Goal: Task Accomplishment & Management: Use online tool/utility

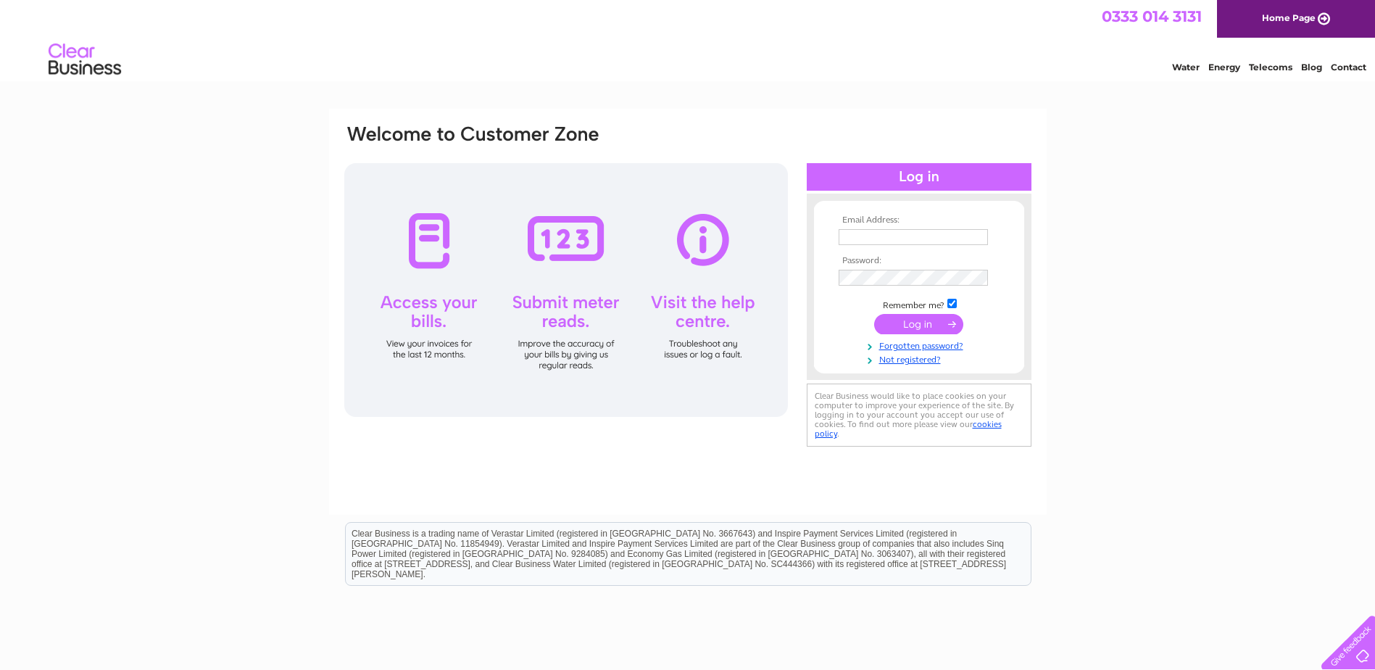
type input "[EMAIL_ADDRESS][DOMAIN_NAME]"
click at [917, 323] on input "submit" at bounding box center [918, 324] width 89 height 20
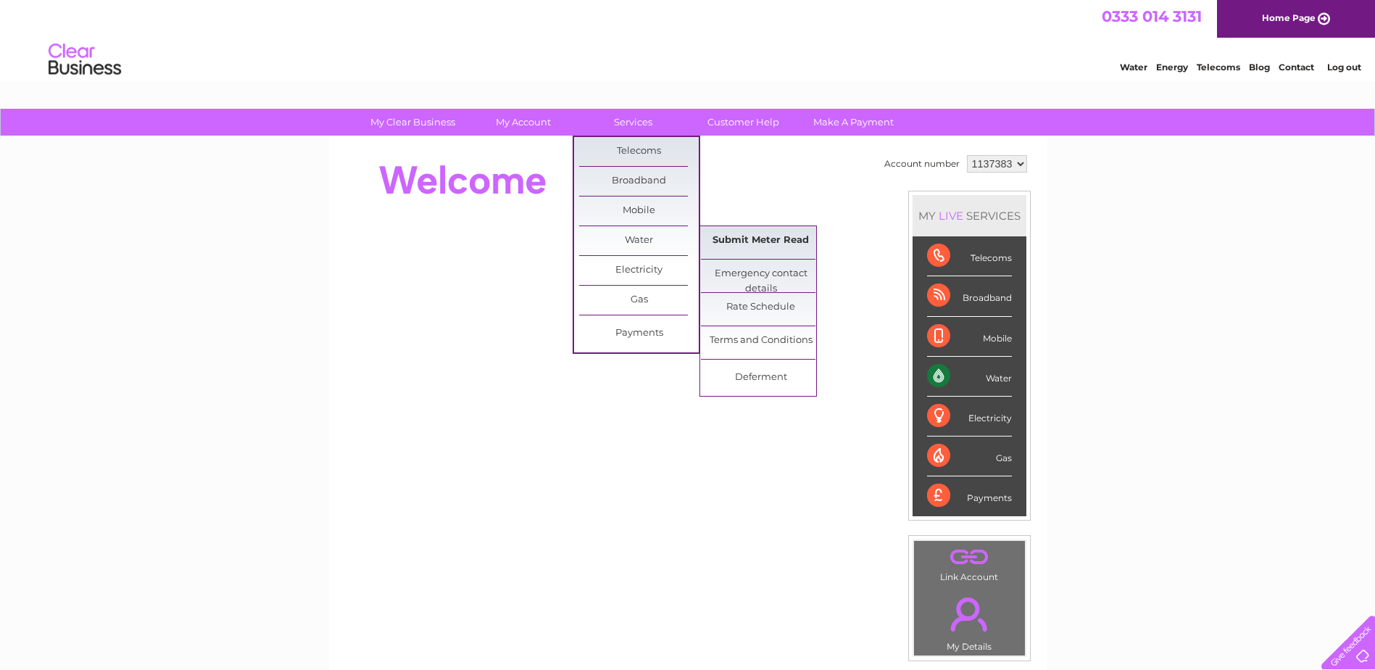
click at [745, 240] on link "Submit Meter Read" at bounding box center [761, 240] width 120 height 29
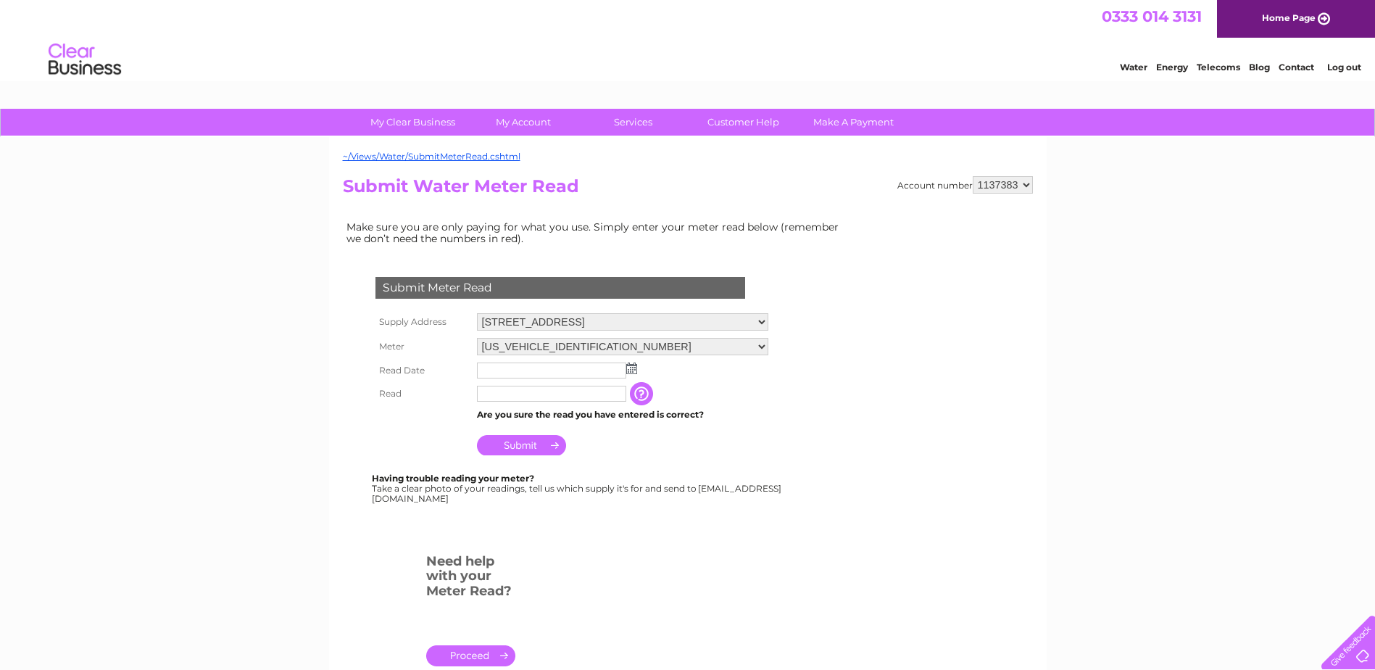
click at [546, 372] on input "text" at bounding box center [551, 370] width 149 height 16
click at [637, 371] on td at bounding box center [622, 370] width 299 height 23
click at [633, 371] on img at bounding box center [631, 368] width 11 height 12
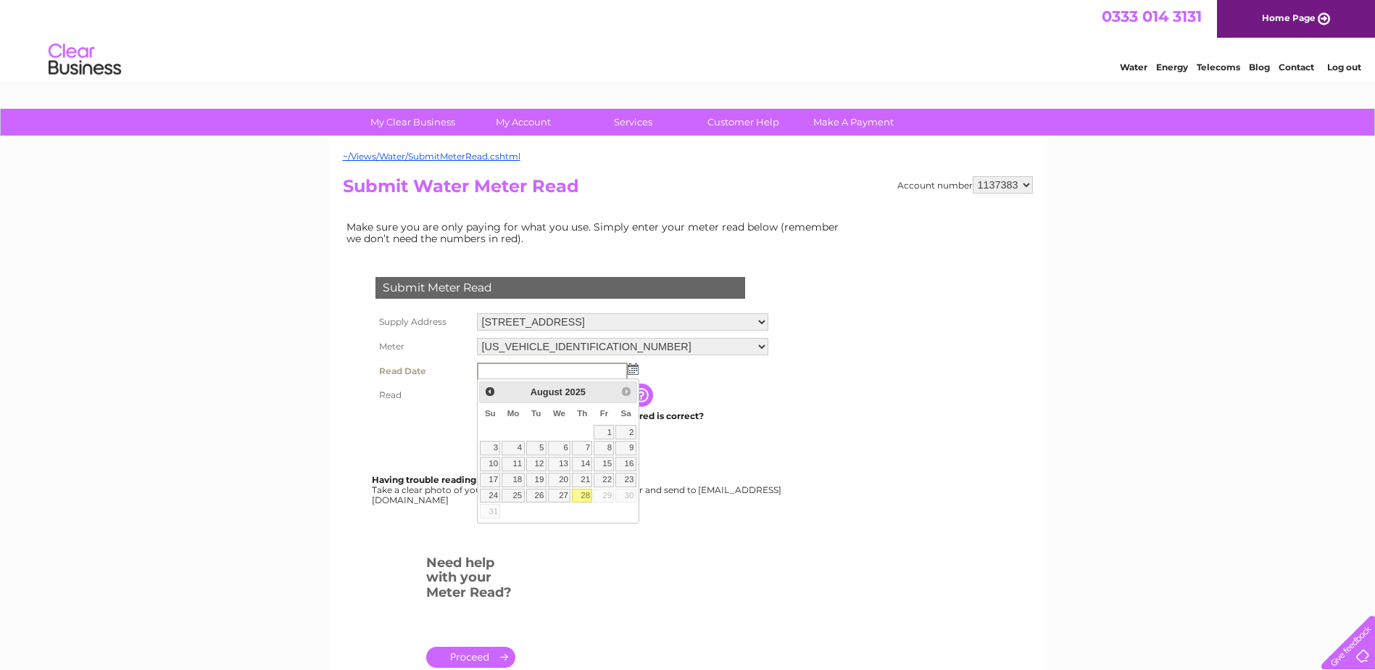
click at [588, 499] on link "28" at bounding box center [582, 496] width 20 height 14
type input "[DATE]"
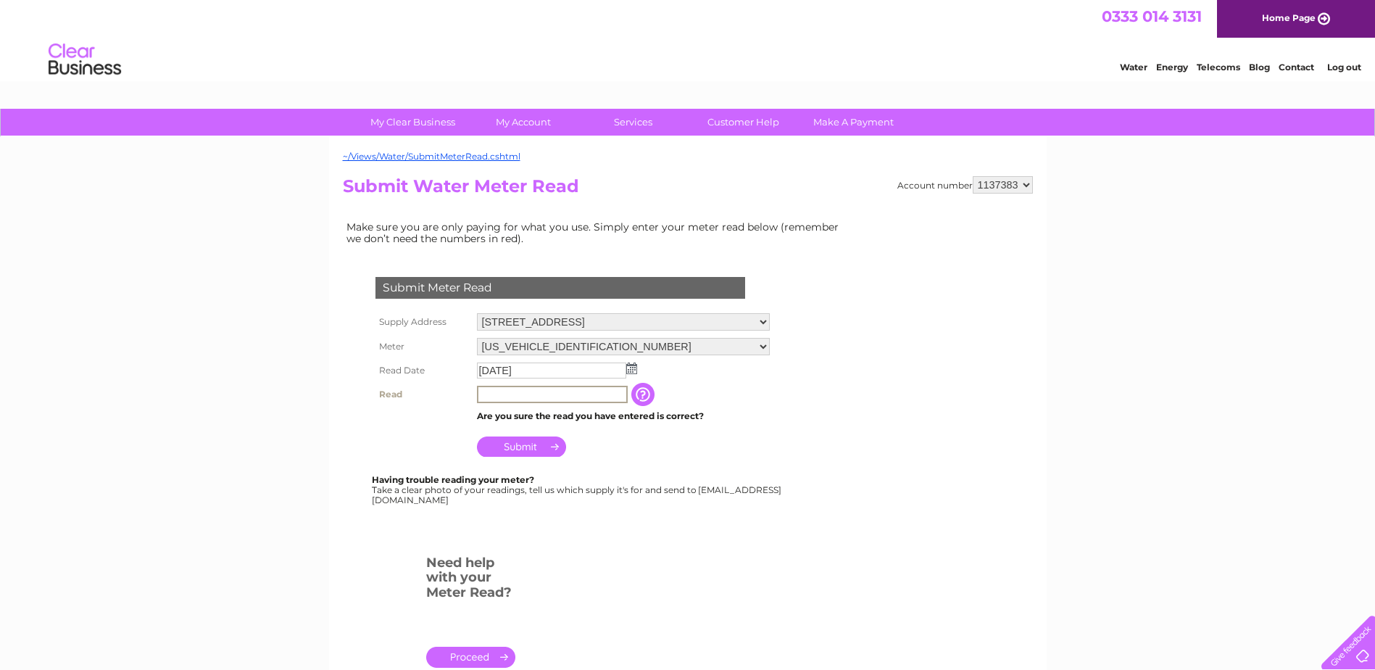
click at [512, 399] on input "text" at bounding box center [552, 394] width 151 height 17
click at [645, 396] on input "button" at bounding box center [644, 394] width 26 height 23
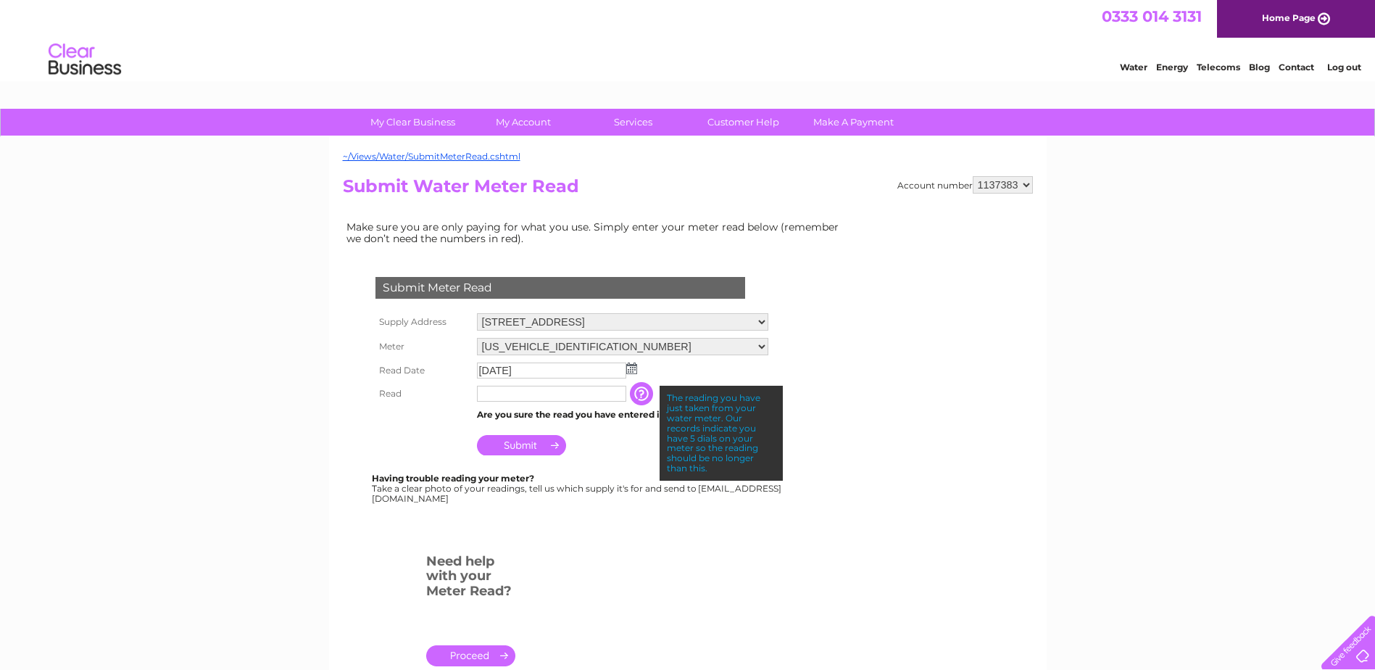
click at [645, 396] on input "button" at bounding box center [643, 393] width 26 height 23
click at [646, 394] on input "button" at bounding box center [643, 393] width 26 height 23
click at [502, 394] on input "text" at bounding box center [551, 394] width 149 height 16
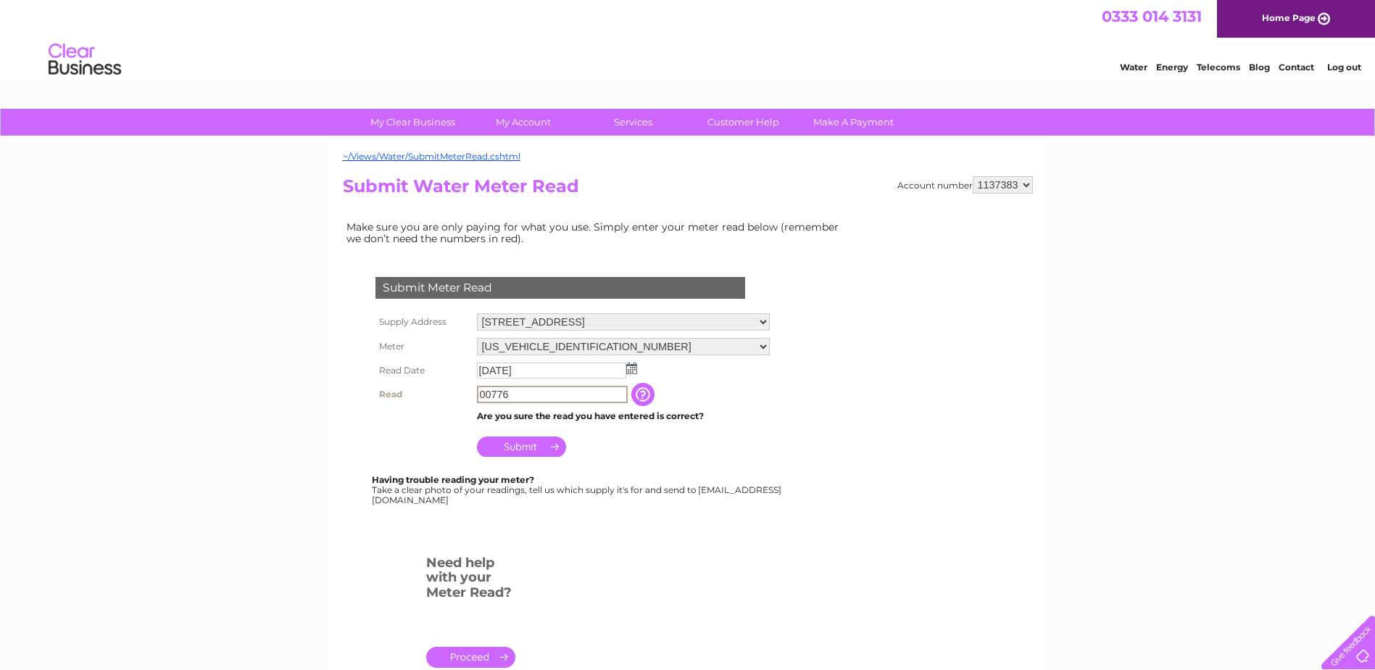
type input "00776"
click at [522, 443] on input "Submit" at bounding box center [521, 446] width 89 height 20
